Goal: Transaction & Acquisition: Purchase product/service

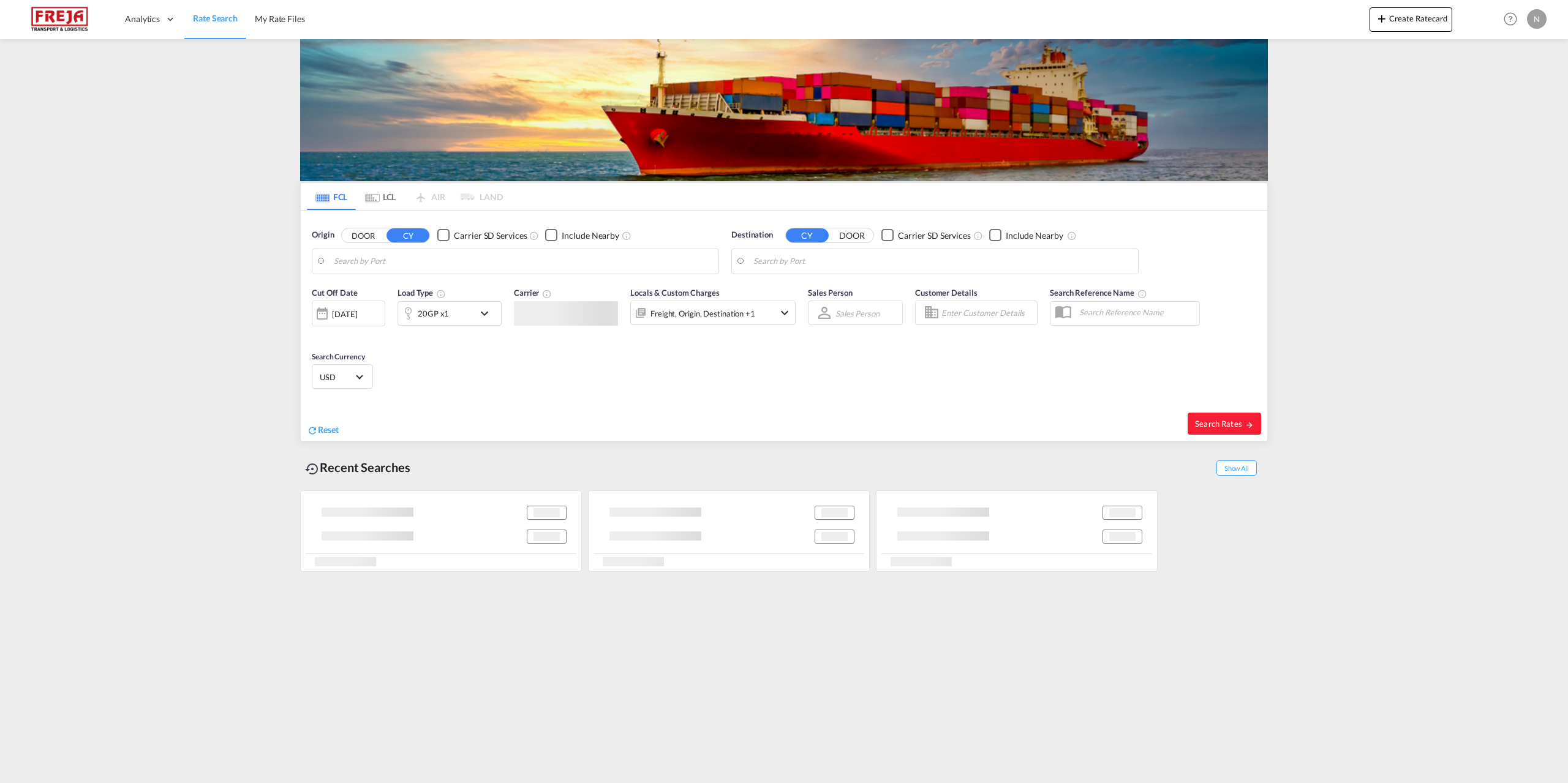
type input "[GEOGRAPHIC_DATA], DKFRC"
type input "[GEOGRAPHIC_DATA], LBBEY"
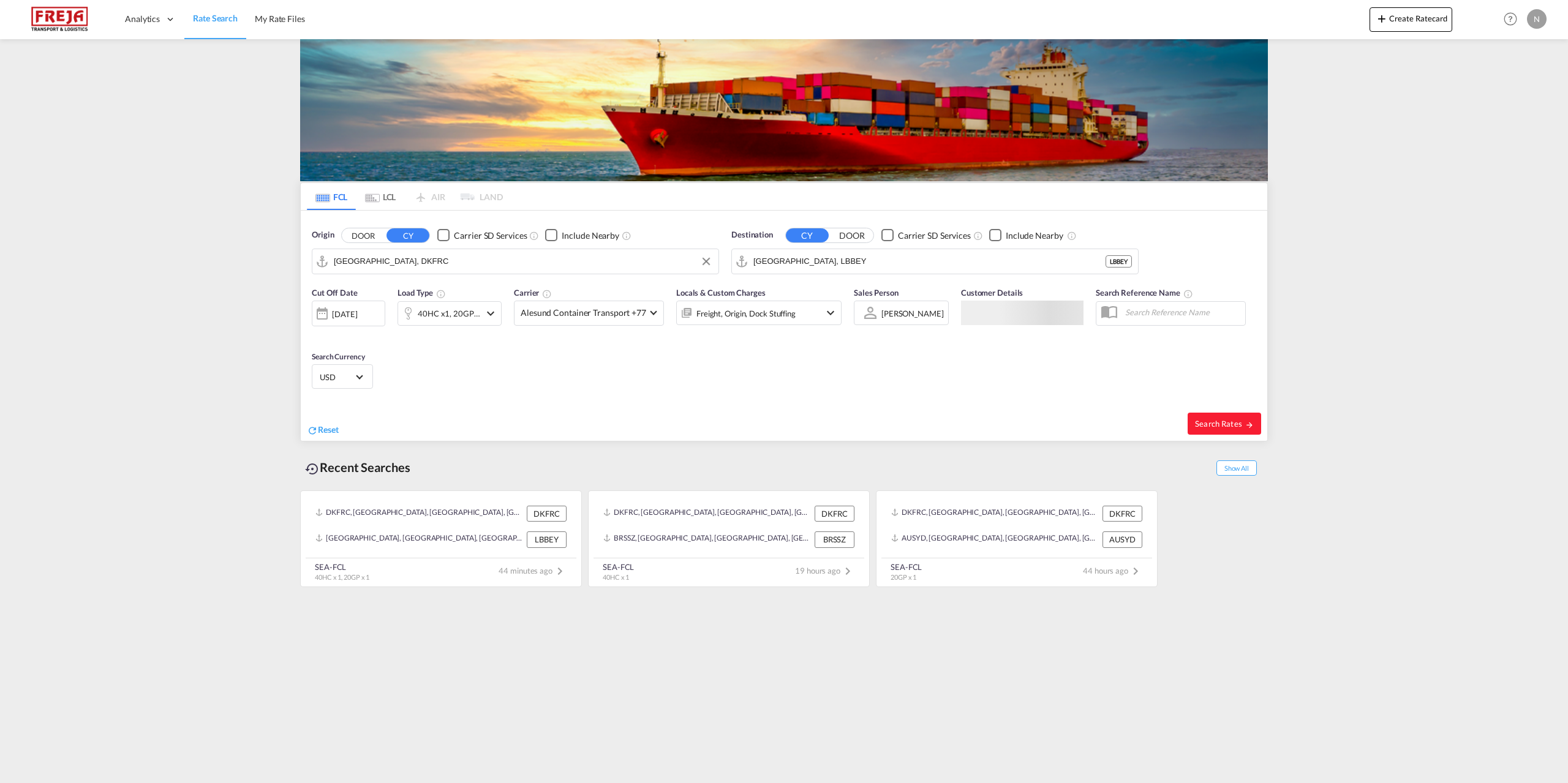
click at [432, 259] on input "[GEOGRAPHIC_DATA], DKFRC" at bounding box center [523, 261] width 379 height 19
click at [438, 322] on div "[GEOGRAPHIC_DATA] ([GEOGRAPHIC_DATA]) Denmark DKCPH" at bounding box center [429, 339] width 233 height 36
type input "[GEOGRAPHIC_DATA] ([GEOGRAPHIC_DATA]), DKCPH"
click at [886, 241] on div "Checkbox No Ink" at bounding box center [887, 235] width 12 height 12
drag, startPoint x: 885, startPoint y: 236, endPoint x: 894, endPoint y: 253, distance: 19.2
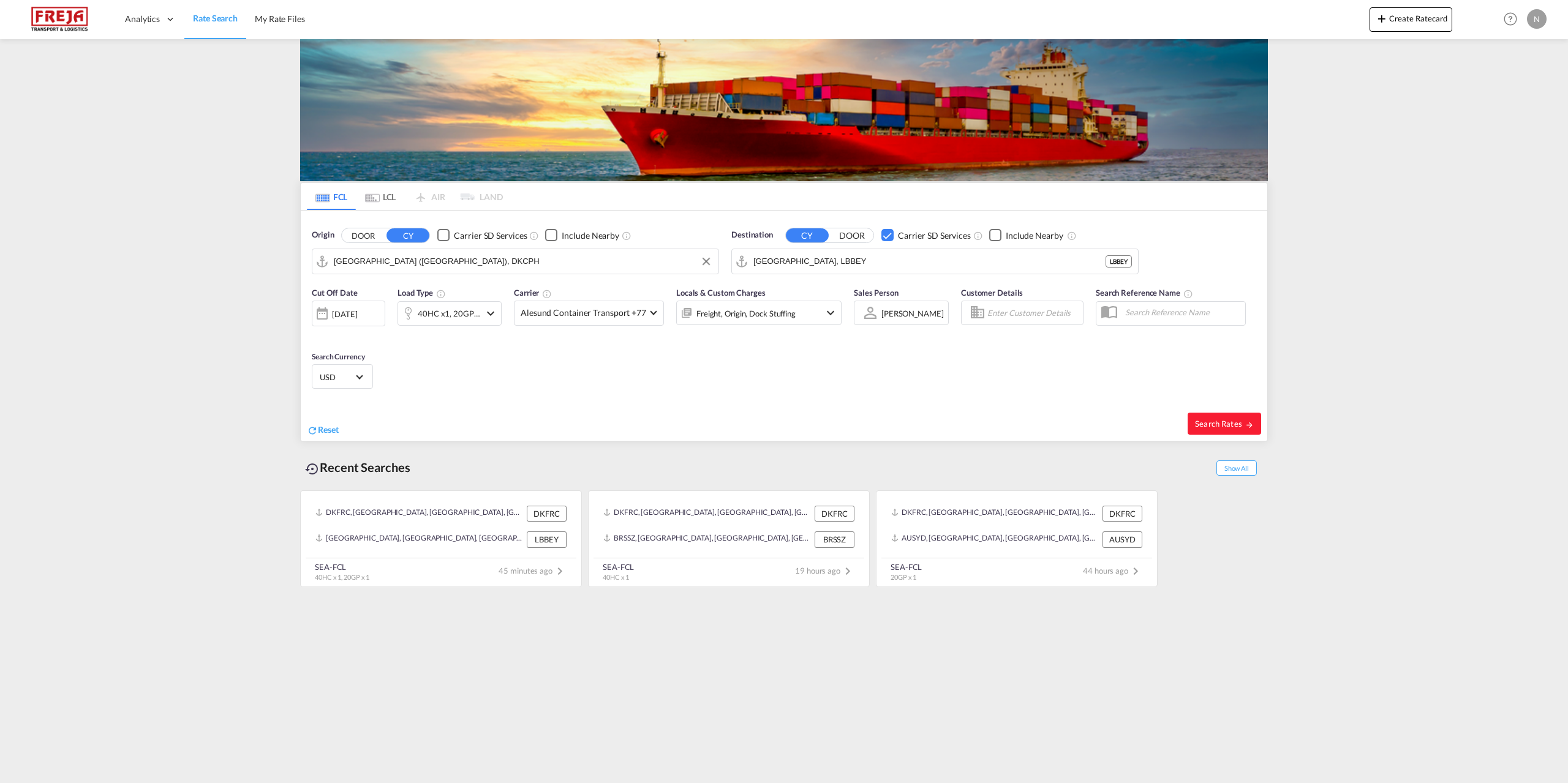
click at [886, 236] on div "Checkbox No Ink" at bounding box center [887, 235] width 12 height 12
click at [894, 260] on input "[GEOGRAPHIC_DATA], LBBEY" at bounding box center [942, 261] width 379 height 19
drag, startPoint x: 876, startPoint y: 298, endPoint x: 907, endPoint y: 284, distance: 34.0
click at [876, 299] on div "Sanshan Pt China CNNHS" at bounding box center [848, 295] width 233 height 36
type input "Sanshan Pt, CNNHS"
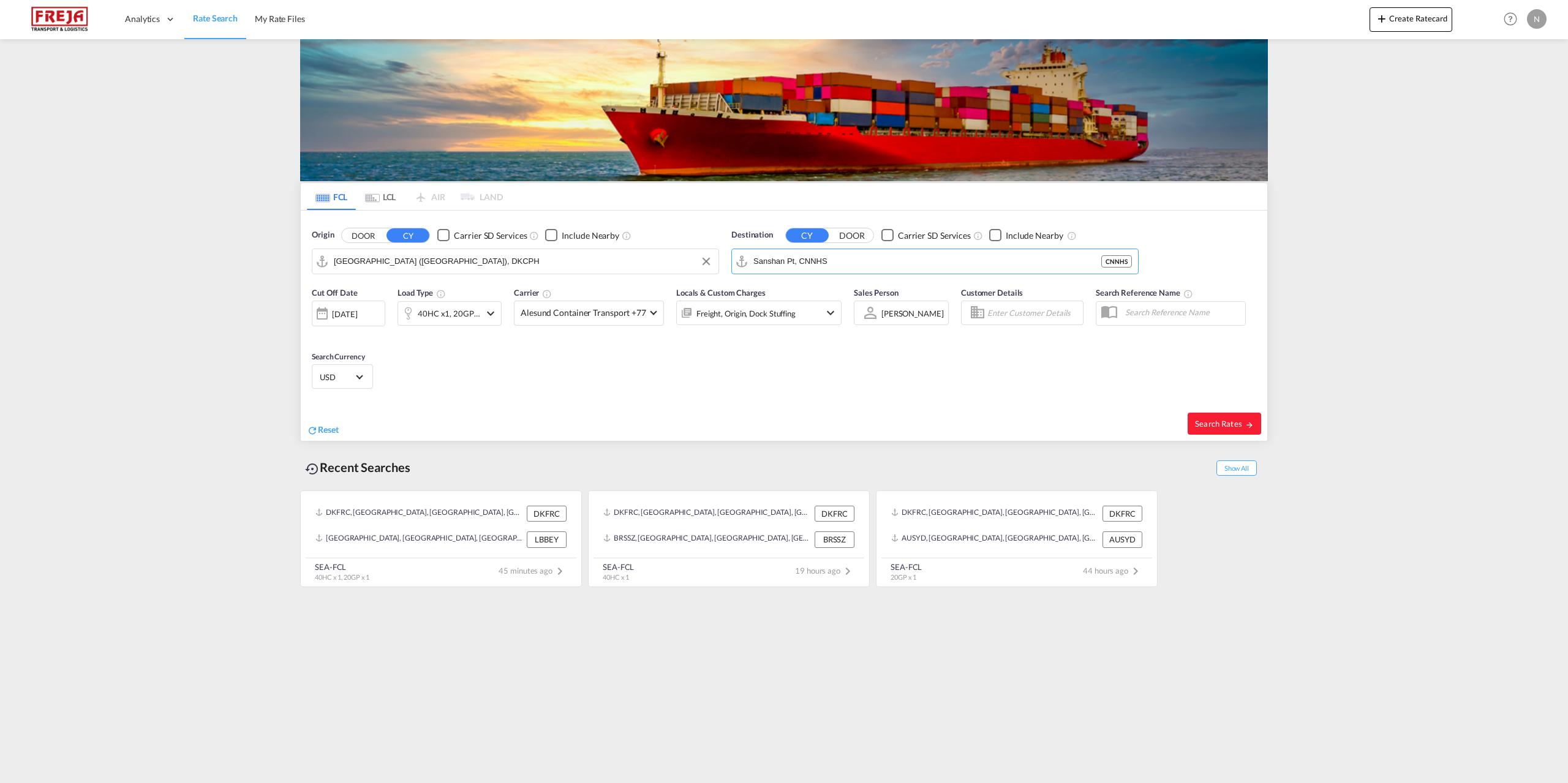
click at [485, 312] on md-icon "icon-chevron-down" at bounding box center [491, 313] width 15 height 15
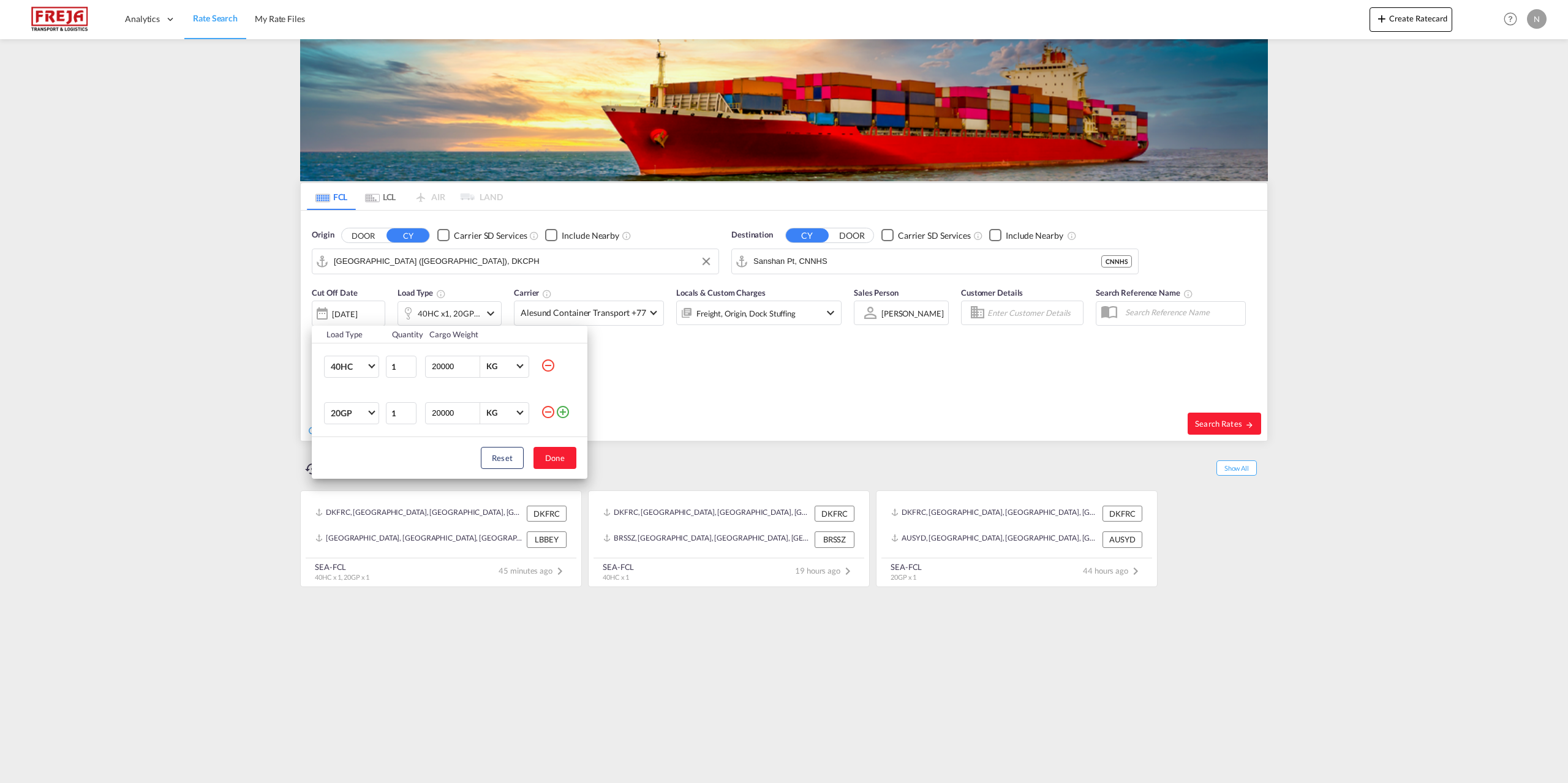
click at [547, 413] on md-icon "icon-minus-circle-outline" at bounding box center [548, 412] width 15 height 15
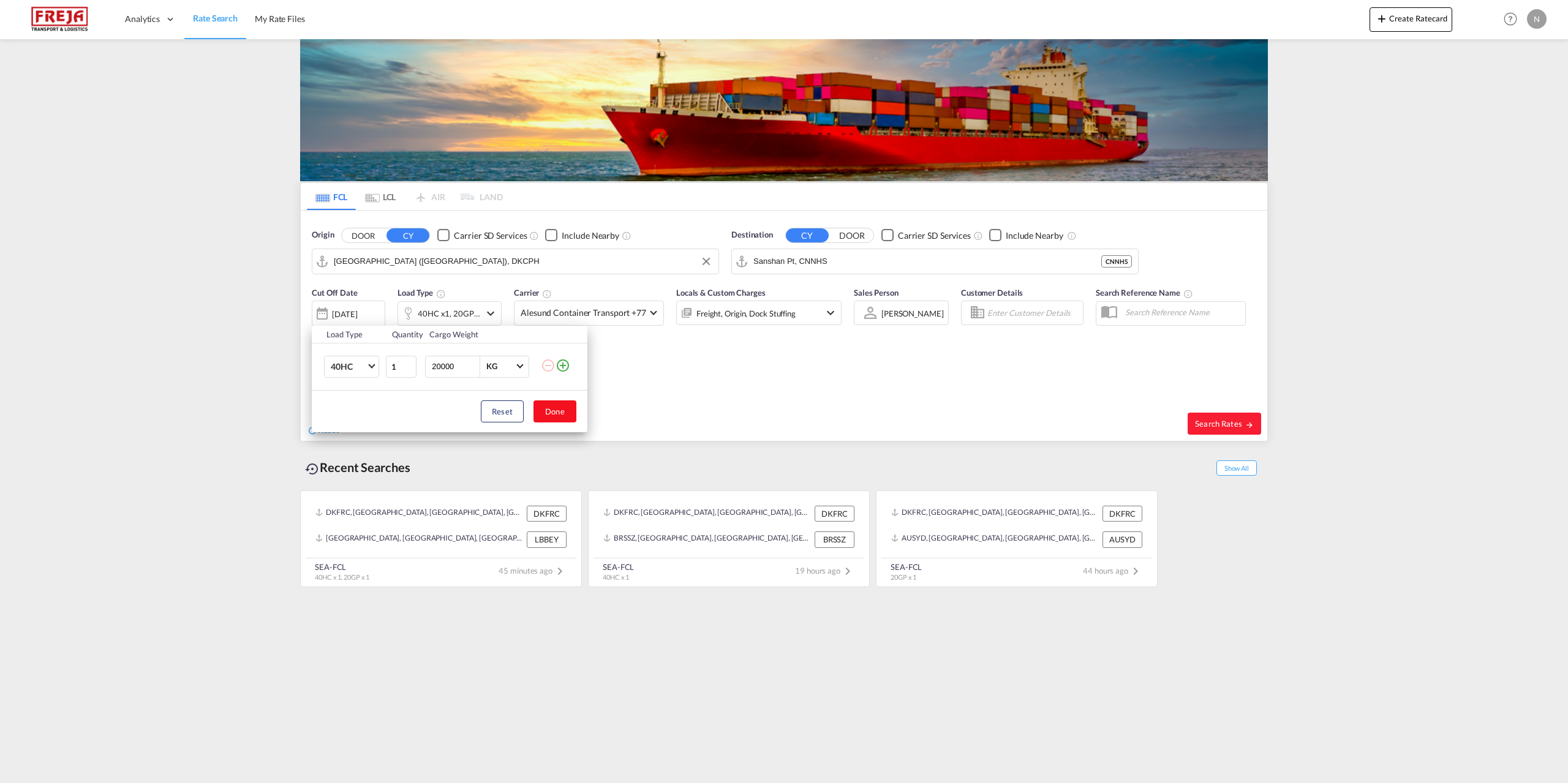
click at [550, 419] on button "Done" at bounding box center [555, 412] width 43 height 22
click at [633, 316] on span "Alesund Container Transport +77" at bounding box center [584, 312] width 126 height 12
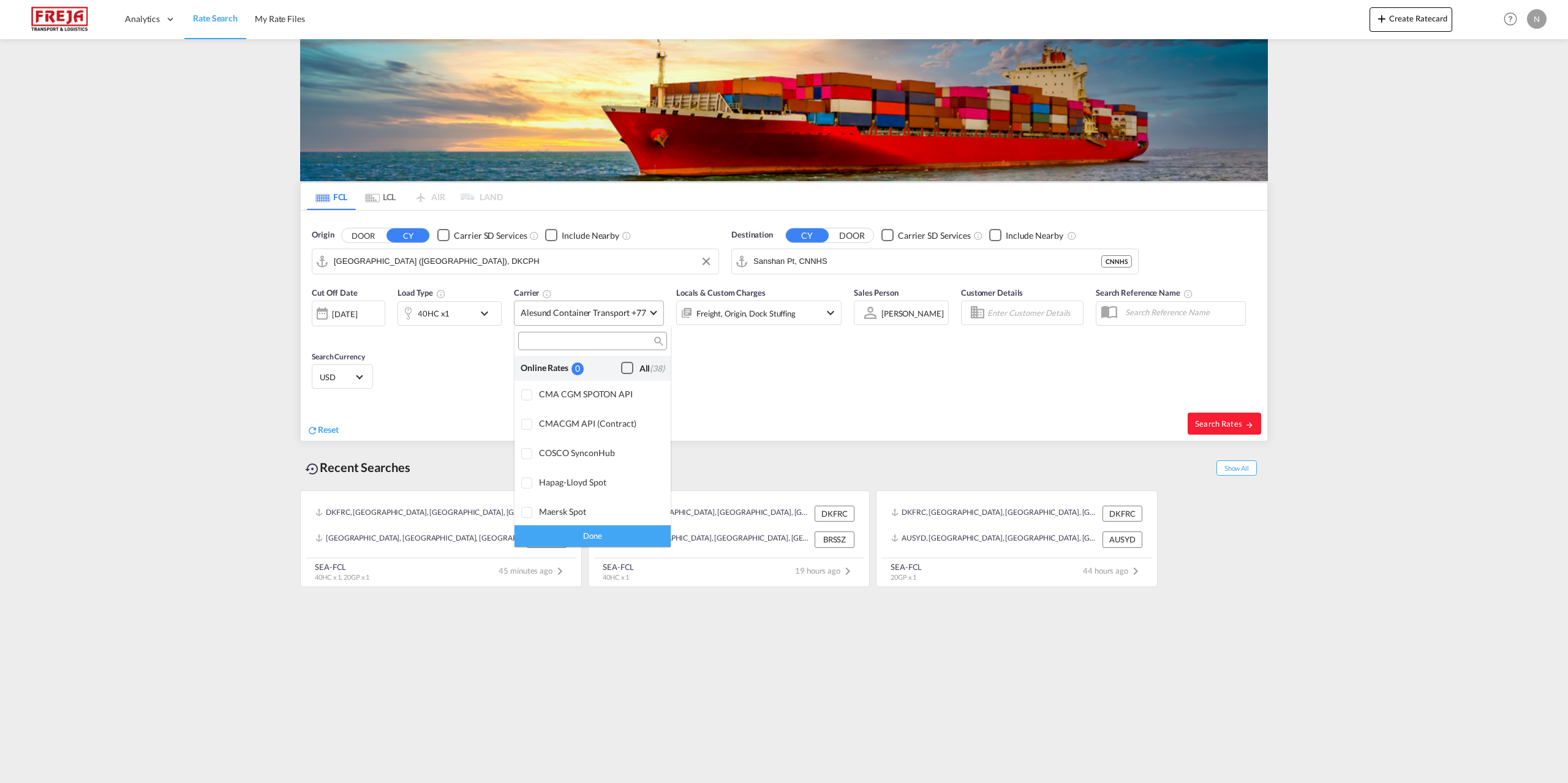
click at [625, 369] on div "Checkbox No Ink" at bounding box center [627, 367] width 12 height 12
click at [616, 528] on div "Done" at bounding box center [592, 536] width 156 height 21
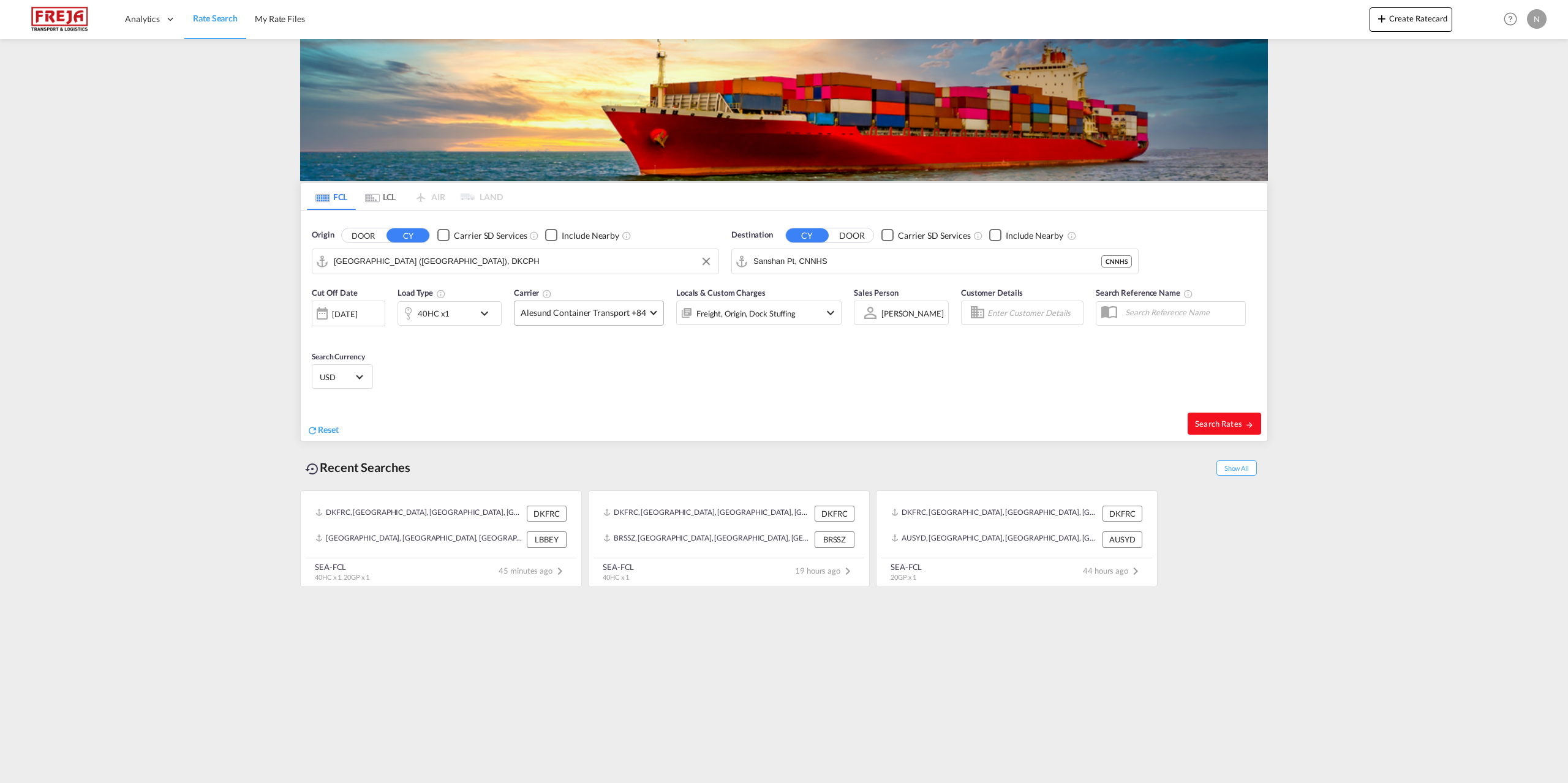
click at [1207, 419] on span "Search Rates" at bounding box center [1225, 423] width 59 height 10
type input "DKCPH to CNNHS / [DATE]"
